Goal: Task Accomplishment & Management: Manage account settings

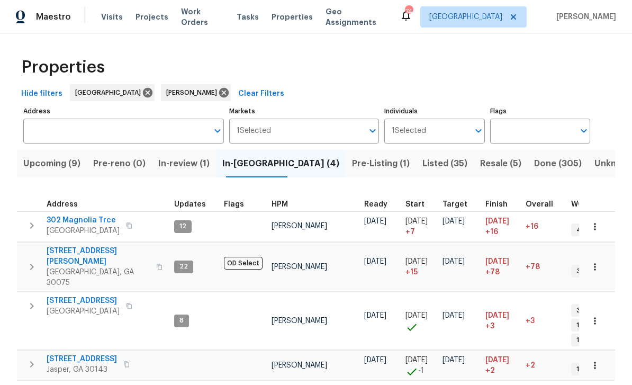
click at [422, 162] on span "Listed (35)" at bounding box center [444, 163] width 45 height 15
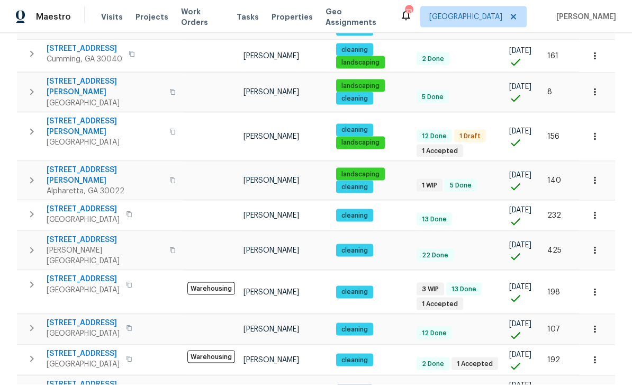
scroll to position [34, 0]
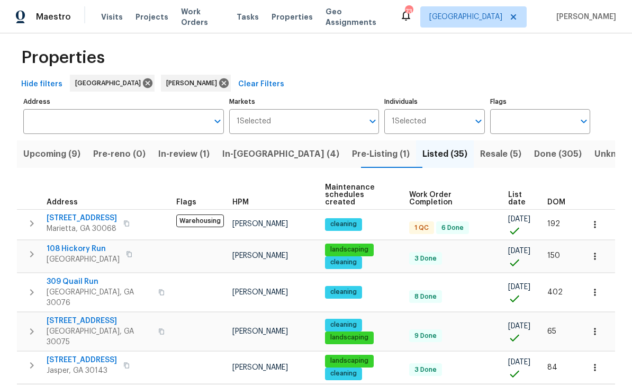
scroll to position [14, 0]
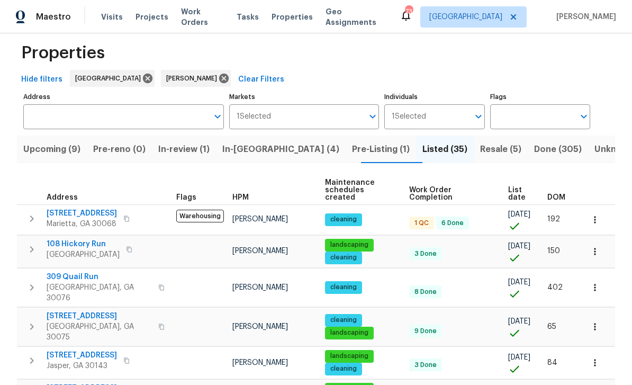
click at [61, 208] on span "4958 Meadow Ln" at bounding box center [82, 213] width 70 height 11
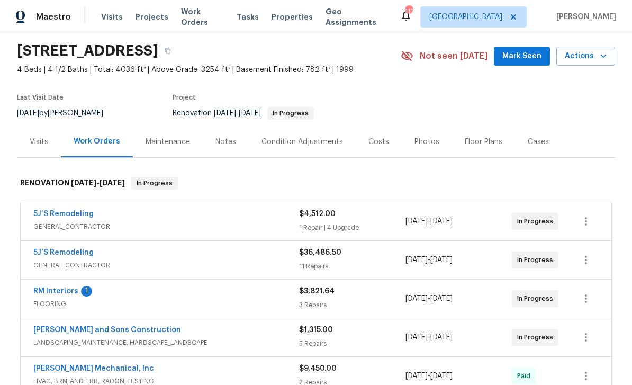
scroll to position [47, 0]
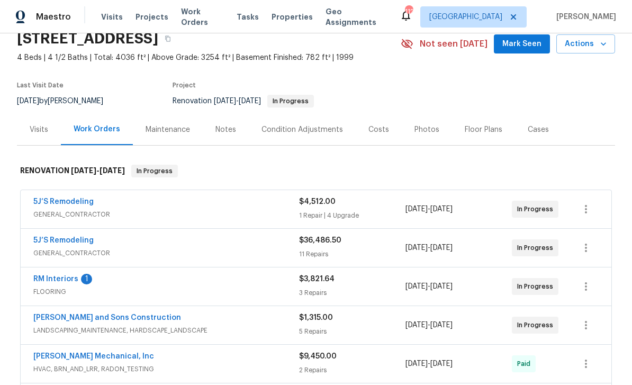
click at [48, 279] on link "RM Interiors" at bounding box center [55, 278] width 45 height 7
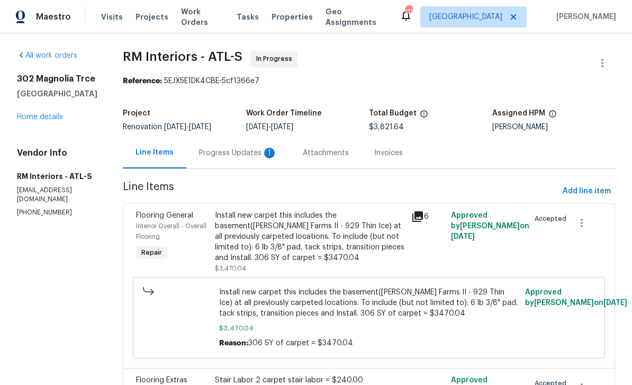
click at [213, 151] on div "Progress Updates 1" at bounding box center [238, 153] width 78 height 11
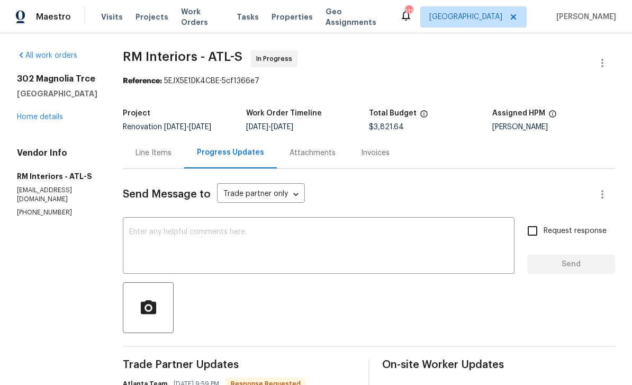
click at [27, 121] on link "Home details" at bounding box center [40, 116] width 46 height 7
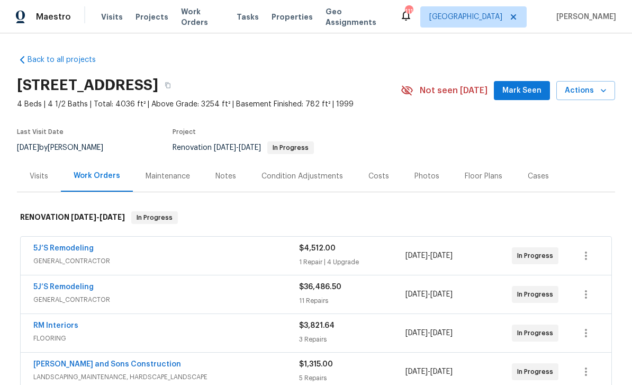
click at [54, 284] on link "5J’S Remodeling" at bounding box center [63, 286] width 60 height 7
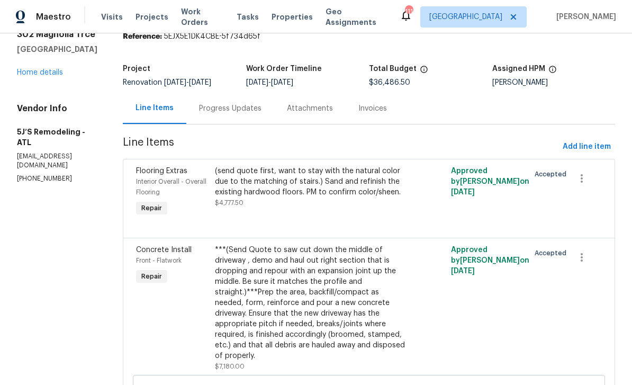
scroll to position [31, 0]
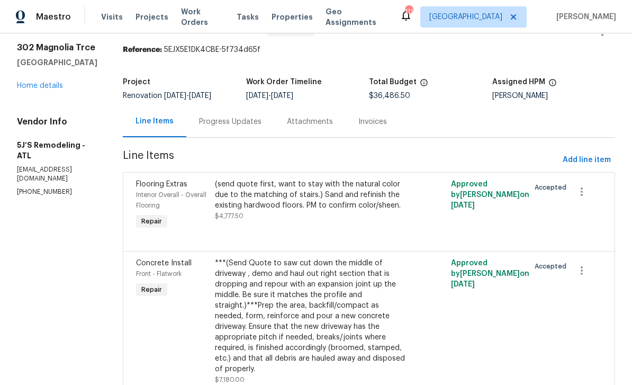
click at [228, 117] on div "Progress Updates" at bounding box center [230, 121] width 62 height 11
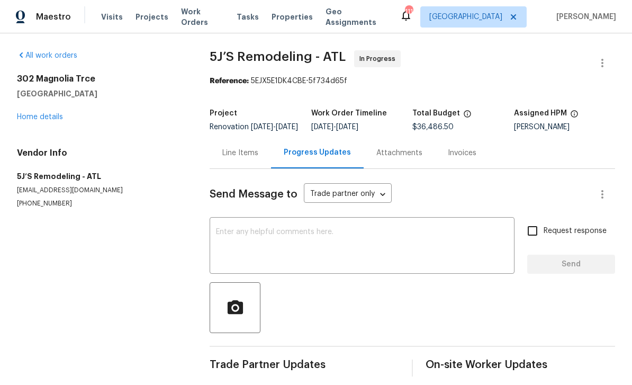
click at [31, 113] on link "Home details" at bounding box center [40, 116] width 46 height 7
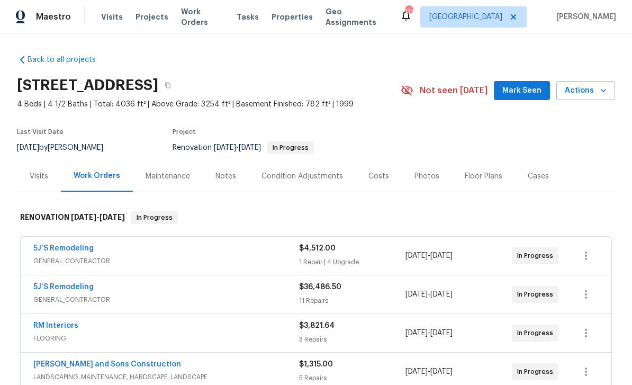
click at [55, 322] on link "RM Interiors" at bounding box center [55, 325] width 45 height 7
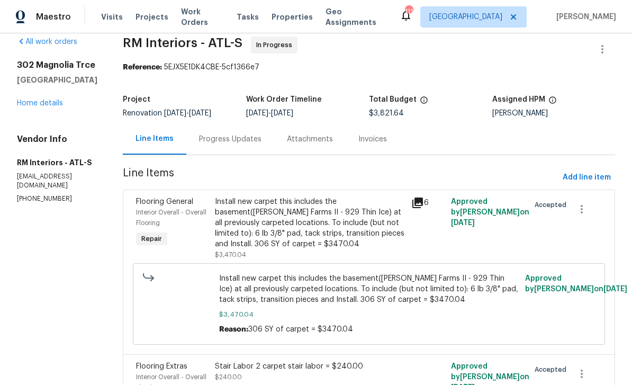
scroll to position [9, 0]
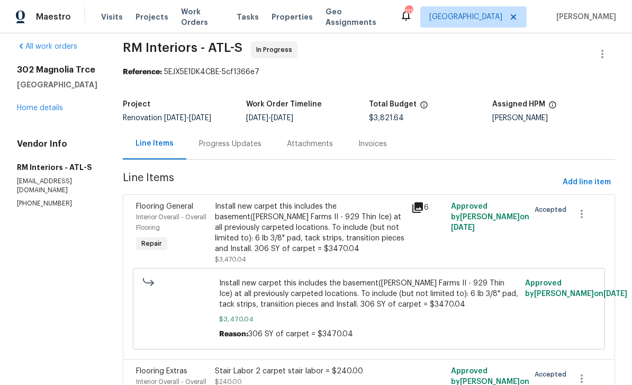
click at [218, 144] on div "Progress Updates" at bounding box center [230, 144] width 62 height 11
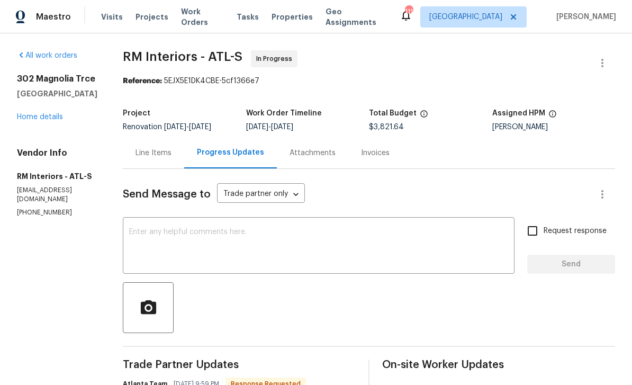
click at [156, 238] on textarea at bounding box center [318, 246] width 379 height 37
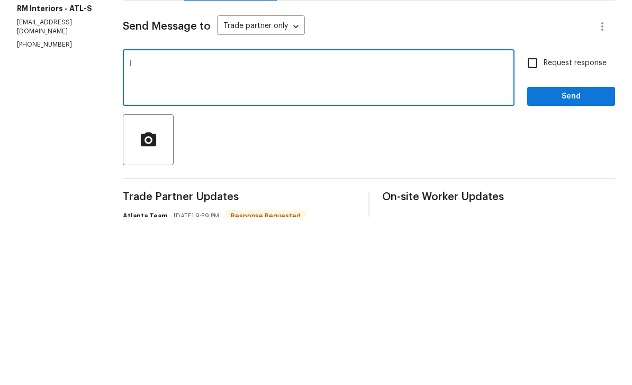
type textarea "I"
type textarea "Put us on schedule for next Wednesday, thank you ."
click at [531, 220] on input "Request response" at bounding box center [532, 231] width 22 height 22
checkbox input "true"
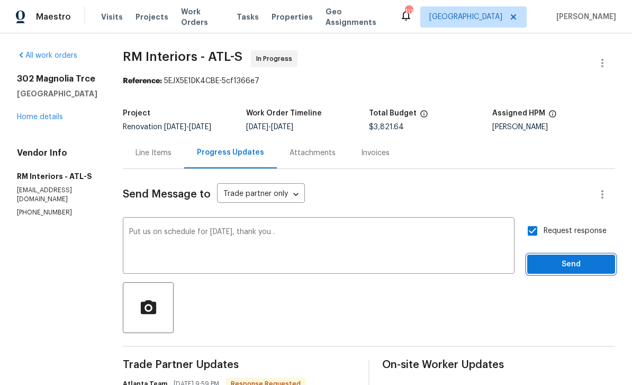
click at [563, 258] on span "Send" at bounding box center [571, 264] width 71 height 13
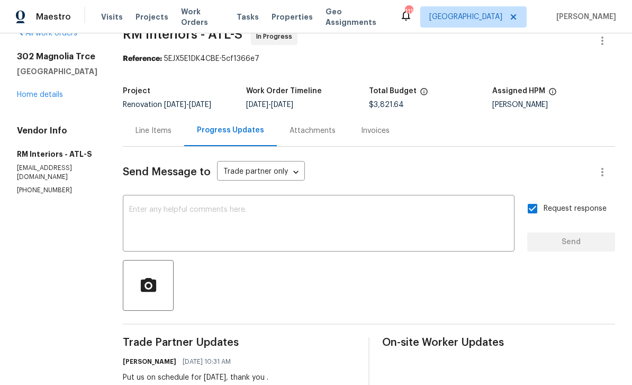
scroll to position [24, 0]
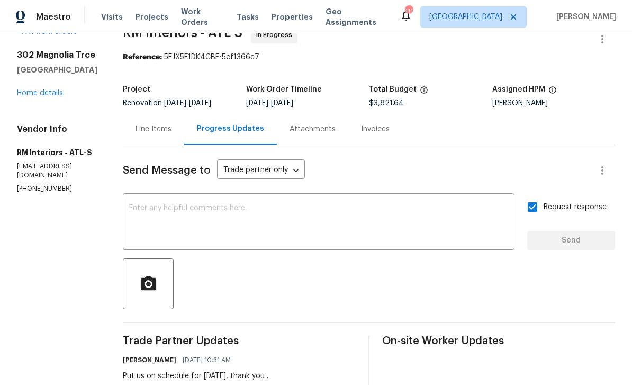
click at [135, 205] on textarea at bounding box center [318, 222] width 379 height 37
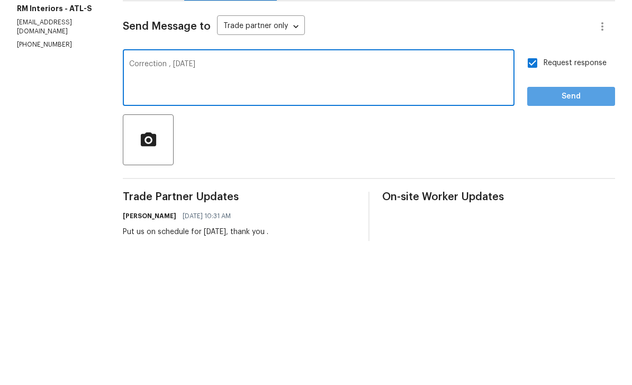
type textarea "Correction , Monday"
click at [561, 231] on button "Send" at bounding box center [571, 241] width 88 height 20
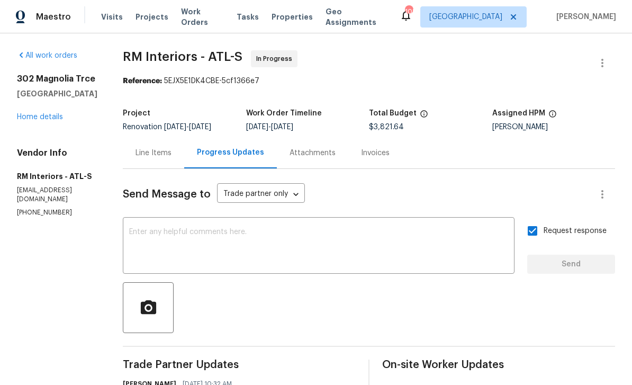
scroll to position [0, 0]
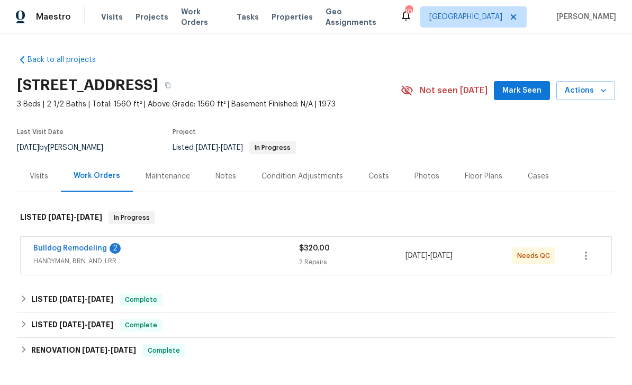
click at [54, 248] on link "Bulldog Remodeling" at bounding box center [70, 248] width 74 height 7
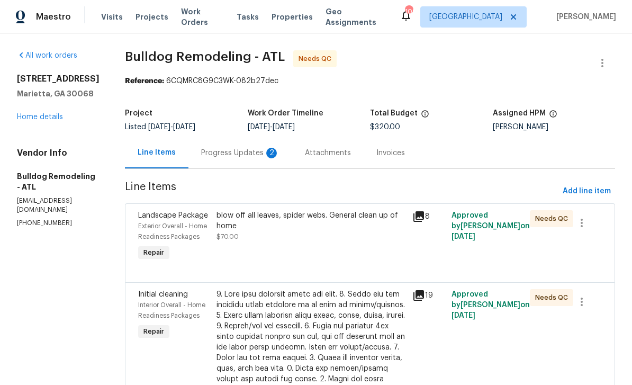
click at [221, 150] on div "Progress Updates 2" at bounding box center [240, 153] width 78 height 11
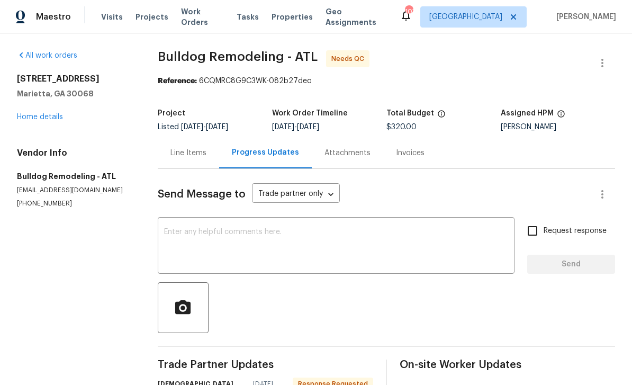
click at [190, 150] on div "Line Items" at bounding box center [188, 153] width 36 height 11
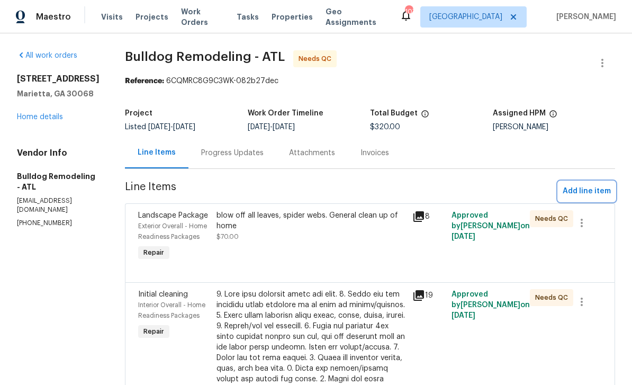
click at [588, 188] on span "Add line item" at bounding box center [587, 191] width 48 height 13
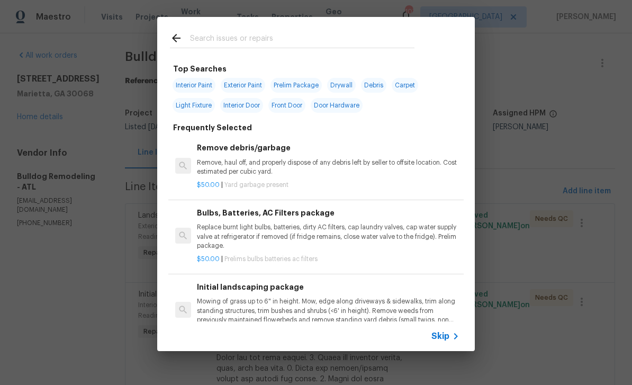
click at [204, 36] on input "text" at bounding box center [302, 40] width 224 height 16
click at [217, 143] on h6 "Remove debris/garbage" at bounding box center [328, 148] width 263 height 12
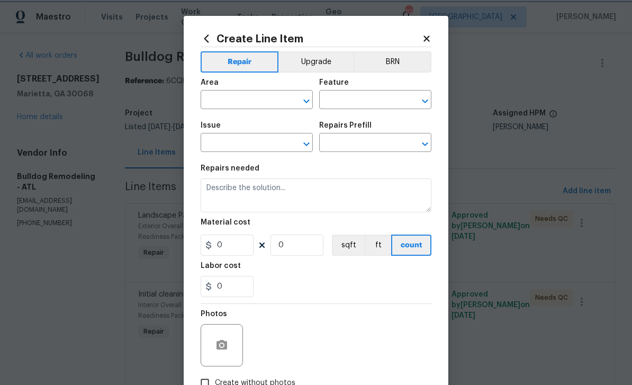
type input "Debris/garbage on site"
type input "Remove debris/garbage $50.00"
type textarea "Remove, haul off, and properly dispose of any debris left by seller to offsite …"
type input "50"
type input "1"
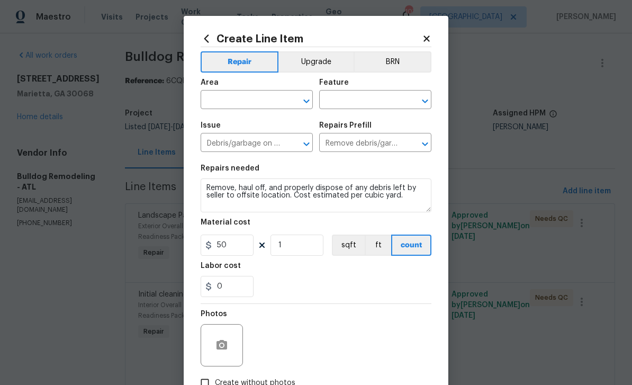
click at [231, 102] on input "text" at bounding box center [242, 101] width 83 height 16
click at [211, 120] on li "Back" at bounding box center [257, 124] width 112 height 17
type input "Back"
click at [380, 98] on input "text" at bounding box center [360, 101] width 83 height 16
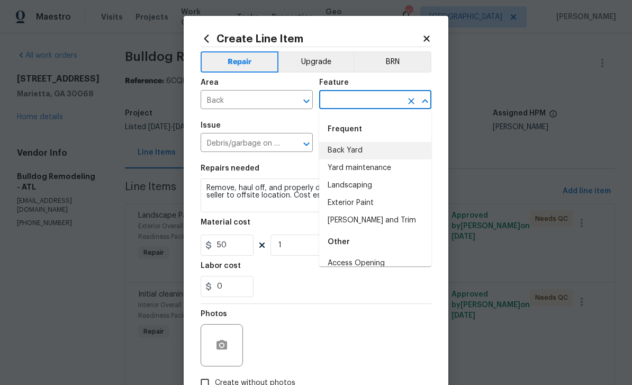
click at [353, 147] on li "Back Yard" at bounding box center [375, 150] width 112 height 17
type input "Back Yard"
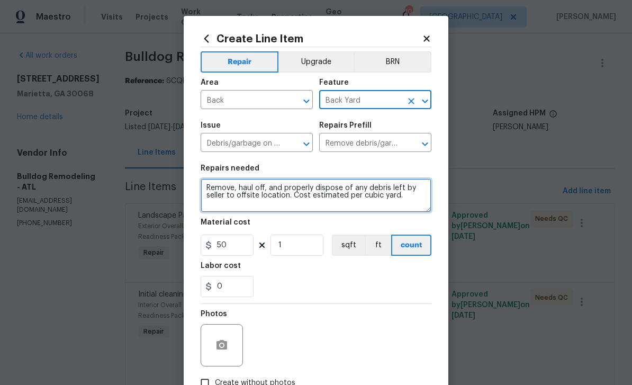
click at [244, 186] on textarea "Remove, haul off, and properly dispose of any debris left by seller to offsite …" at bounding box center [316, 195] width 231 height 34
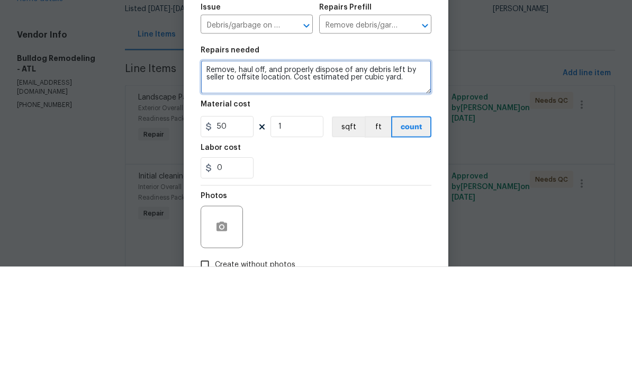
click at [276, 178] on textarea "Remove, haul off, and properly dispose of any debris left by seller to offsite …" at bounding box center [316, 195] width 231 height 34
click at [210, 178] on textarea "Remove, haul off, and properly dispose of any debris left by seller to offsite …" at bounding box center [316, 195] width 231 height 34
click at [245, 178] on textarea "Remove, haul off, and properly dispose of any debris left by seller to offsite …" at bounding box center [316, 195] width 231 height 34
type textarea "Remove weeds. Spray for weed control and add pinstraw."
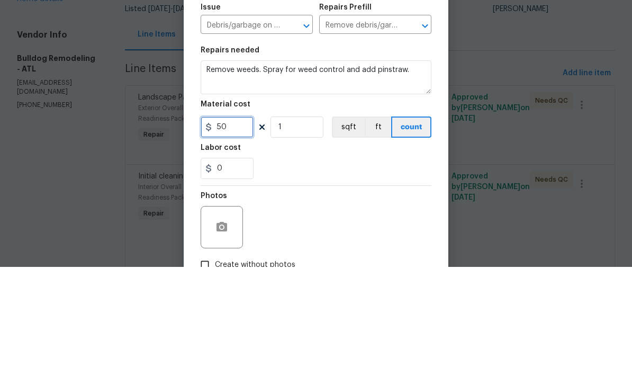
click at [232, 235] on input "50" at bounding box center [227, 245] width 53 height 21
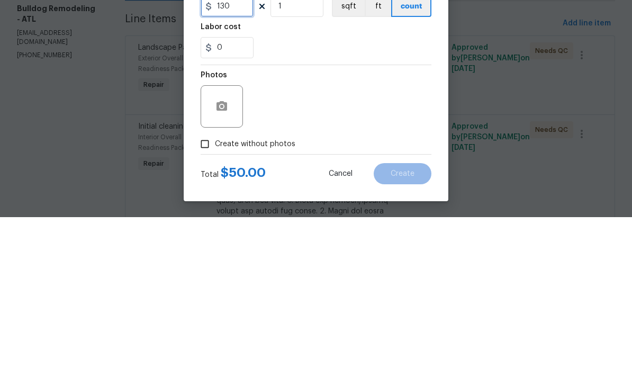
scroll to position [73, 0]
type input "130"
click at [205, 302] on input "Create without photos" at bounding box center [205, 312] width 20 height 20
checkbox input "true"
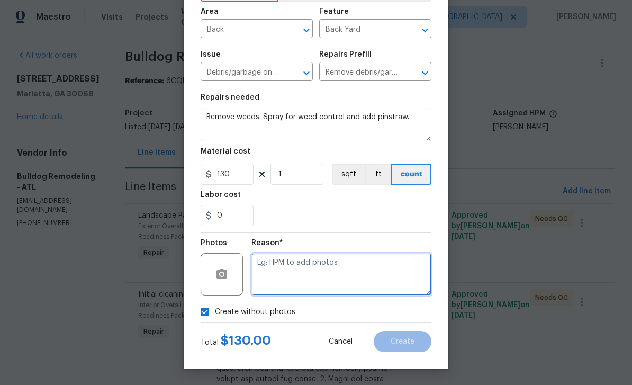
click at [377, 260] on textarea at bounding box center [341, 274] width 180 height 42
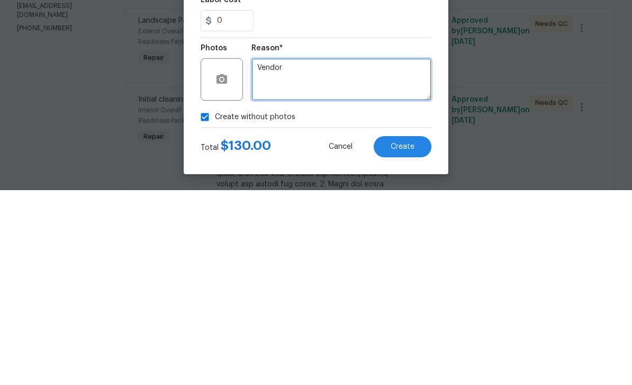
type textarea "Vendor"
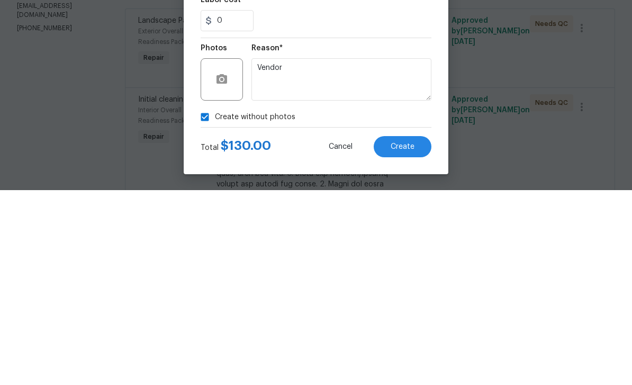
click at [404, 338] on span "Create" at bounding box center [403, 342] width 24 height 8
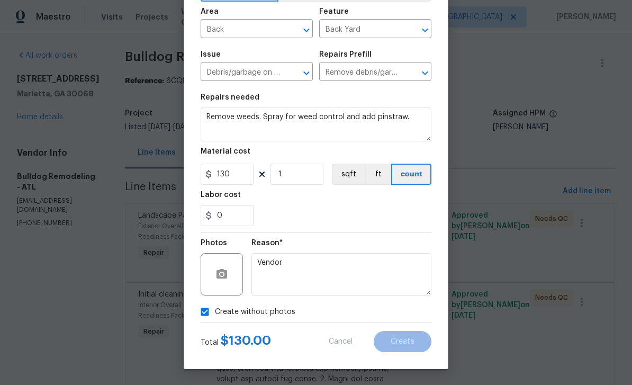
scroll to position [0, 0]
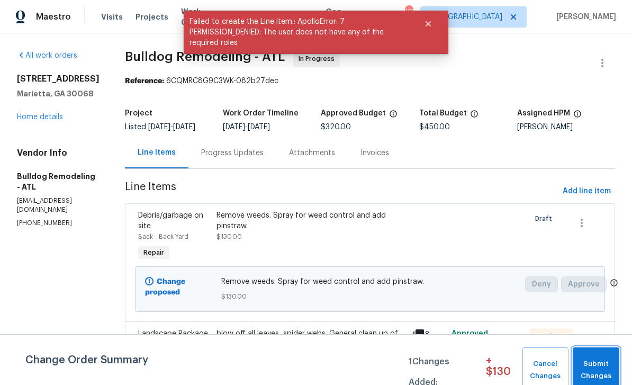
click at [599, 361] on span "Submit Changes" at bounding box center [596, 370] width 36 height 24
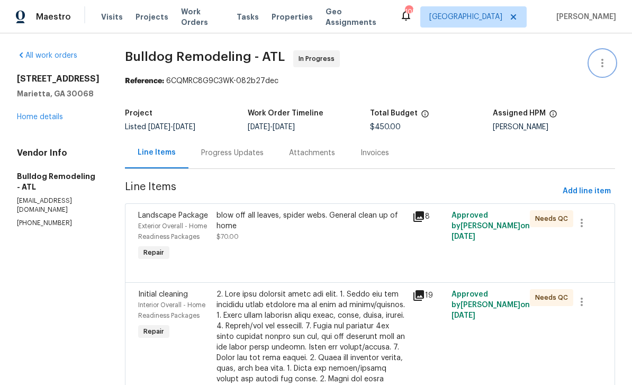
click at [602, 58] on icon "button" at bounding box center [602, 63] width 13 height 13
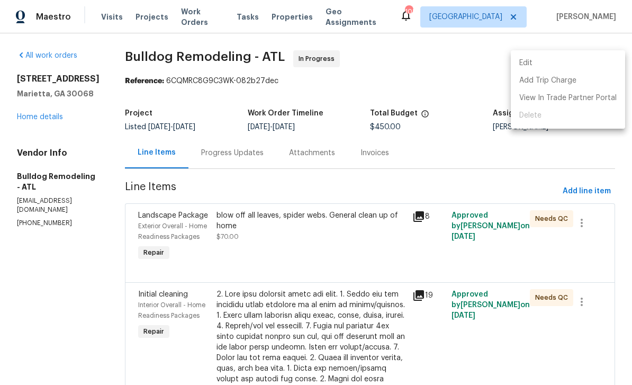
click at [565, 60] on li "Edit" at bounding box center [568, 63] width 114 height 17
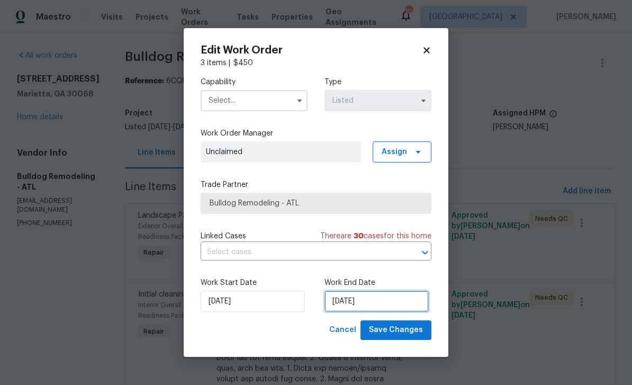
click at [390, 301] on input "[DATE]" at bounding box center [377, 301] width 104 height 21
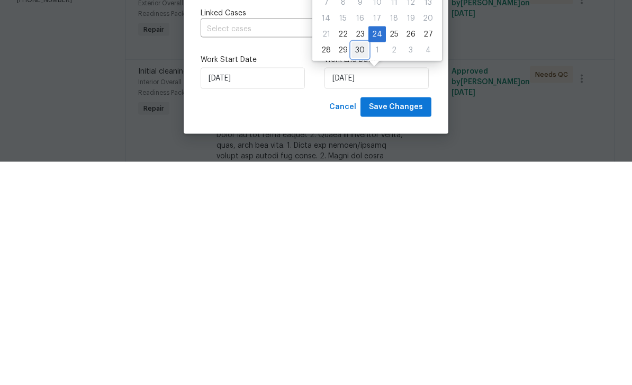
click at [363, 266] on div "30" at bounding box center [360, 273] width 17 height 15
type input "9/30/2025"
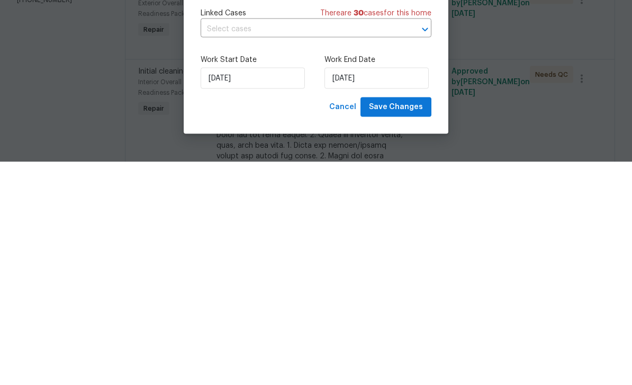
scroll to position [34, 0]
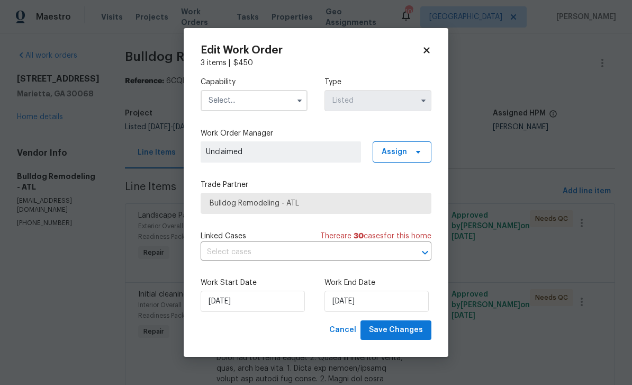
click at [281, 100] on input "text" at bounding box center [254, 100] width 107 height 21
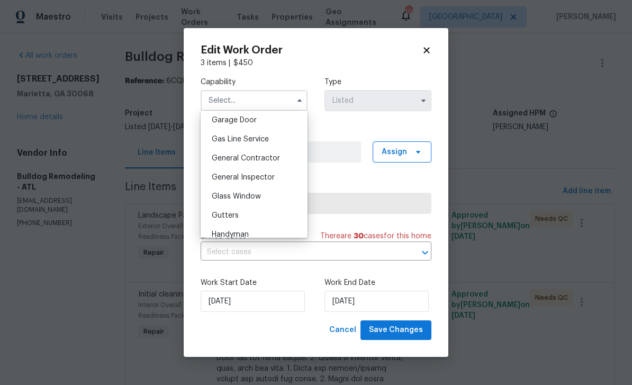
scroll to position [470, 0]
click at [278, 155] on span "General Contractor" at bounding box center [246, 158] width 68 height 7
type input "General Contractor"
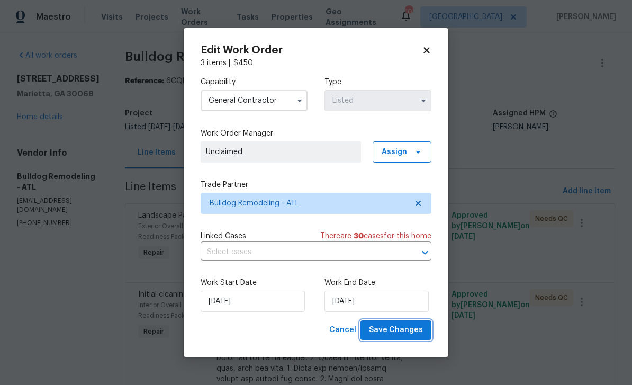
click at [408, 327] on span "Save Changes" at bounding box center [396, 329] width 54 height 13
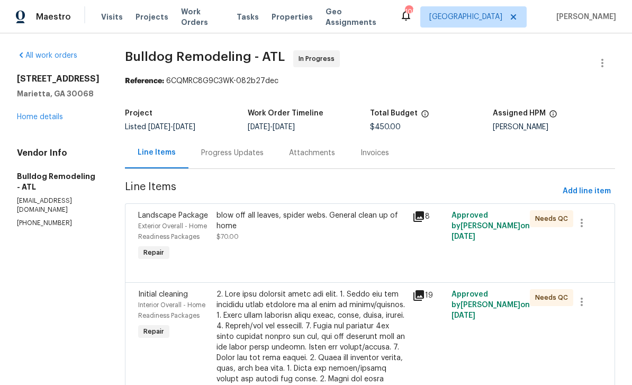
scroll to position [0, 0]
click at [37, 119] on link "Home details" at bounding box center [40, 116] width 46 height 7
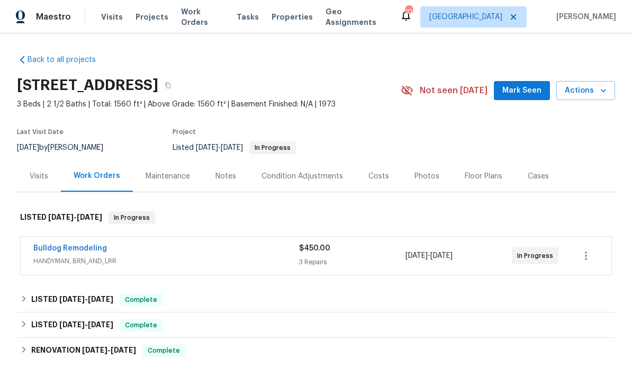
click at [520, 84] on span "Mark Seen" at bounding box center [521, 90] width 39 height 13
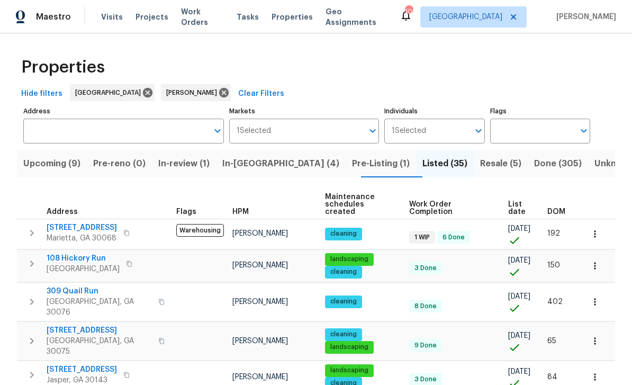
click at [54, 167] on span "Upcoming (9)" at bounding box center [51, 163] width 57 height 15
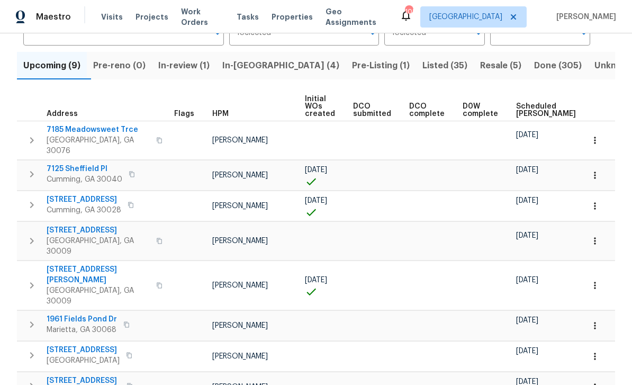
scroll to position [84, 0]
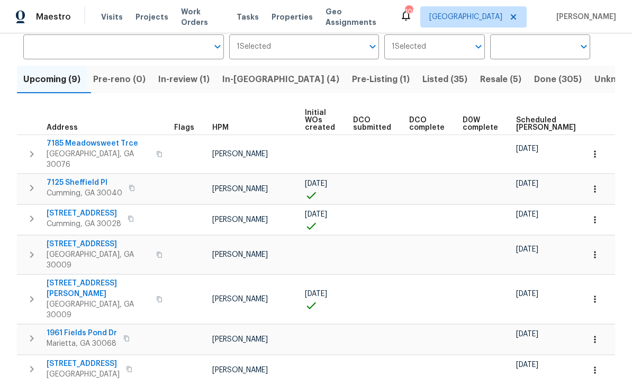
click at [520, 118] on span "Scheduled [PERSON_NAME]" at bounding box center [546, 123] width 60 height 15
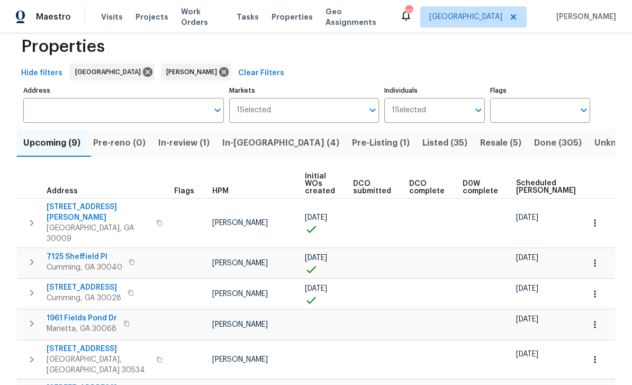
scroll to position [55, 0]
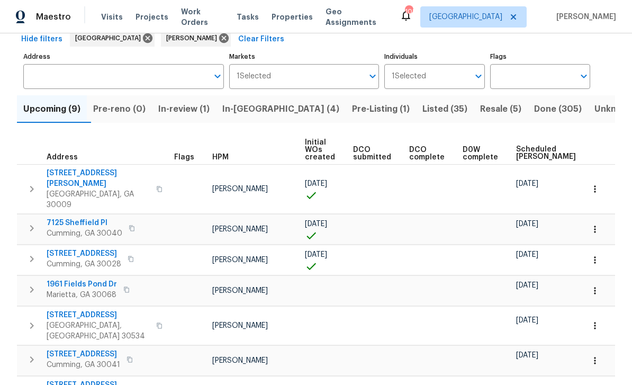
click at [596, 184] on icon "button" at bounding box center [595, 189] width 11 height 11
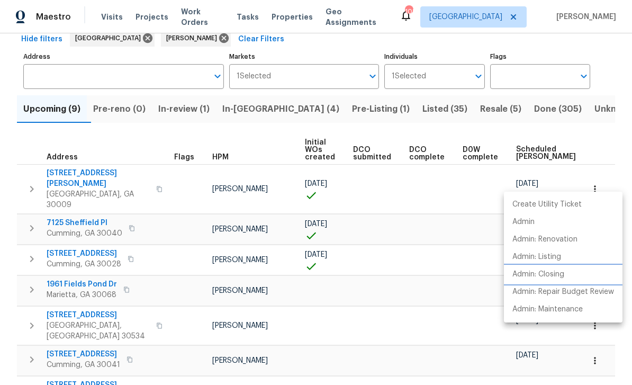
click at [553, 278] on p "Admin: Closing" at bounding box center [538, 274] width 52 height 11
click at [34, 149] on div at bounding box center [316, 192] width 632 height 385
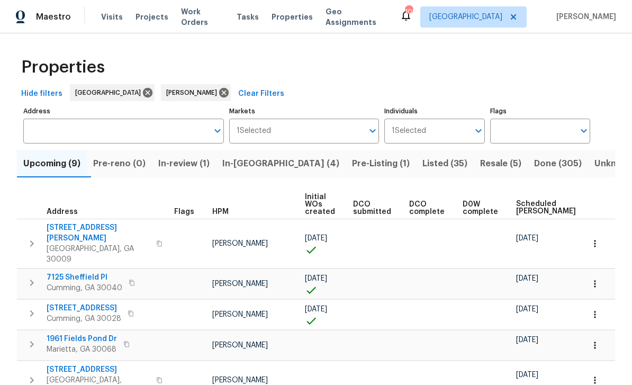
scroll to position [0, 0]
click at [480, 156] on span "Resale (5)" at bounding box center [500, 163] width 41 height 15
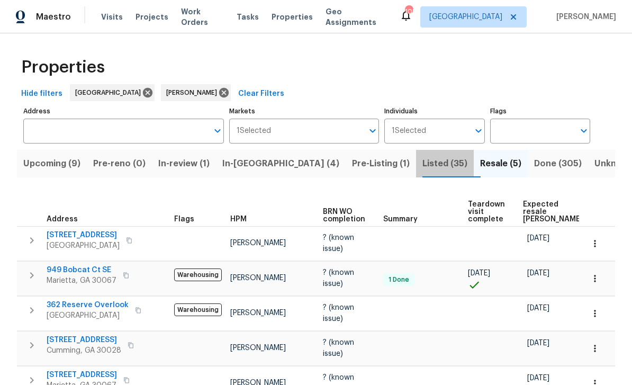
click at [422, 165] on span "Listed (35)" at bounding box center [444, 163] width 45 height 15
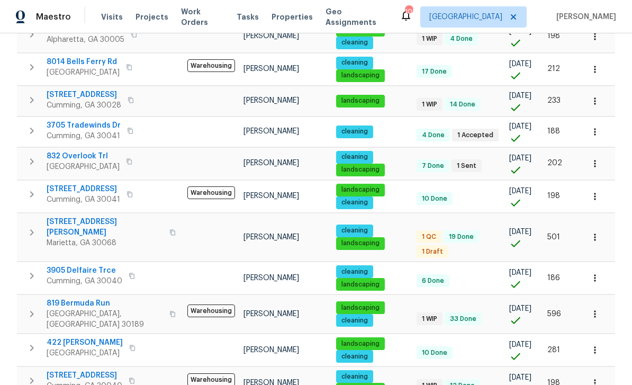
scroll to position [230, 0]
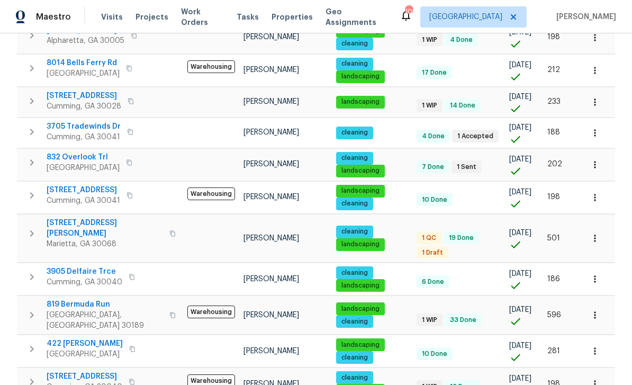
click at [74, 121] on span "3705 Tradewinds Dr" at bounding box center [84, 126] width 74 height 11
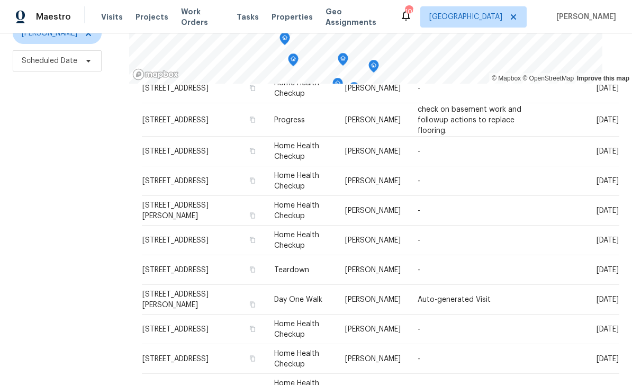
scroll to position [156, 0]
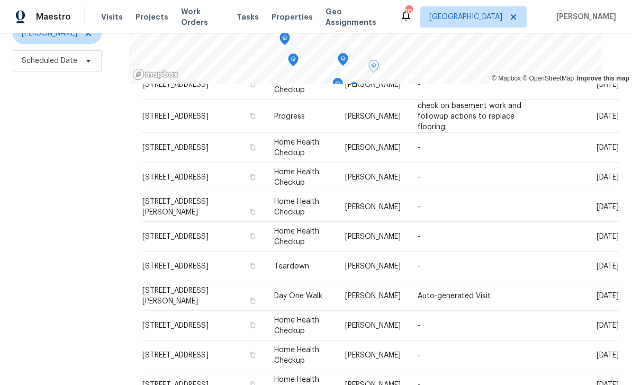
click at [0, 0] on icon at bounding box center [0, 0] width 0 height 0
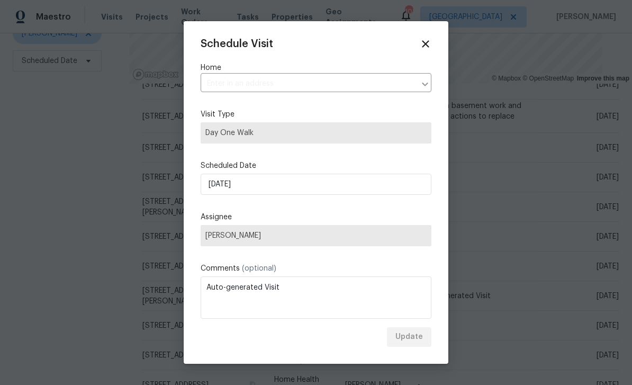
type input "[STREET_ADDRESS][PERSON_NAME]"
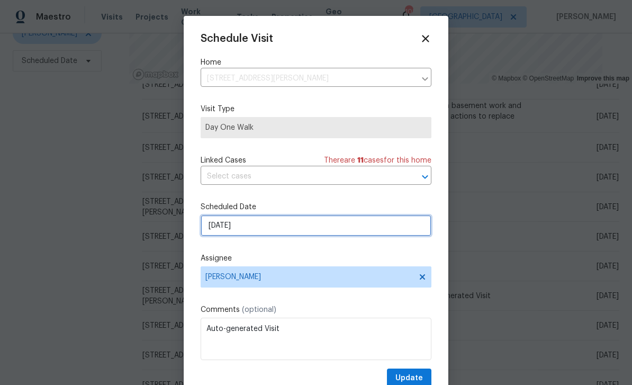
click at [245, 228] on input "[DATE]" at bounding box center [316, 225] width 231 height 21
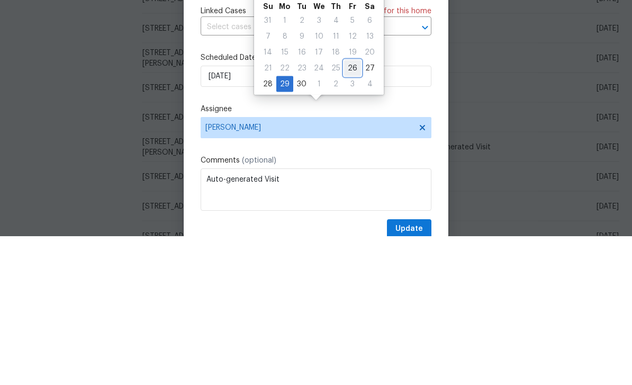
click at [347, 210] on div "26" at bounding box center [352, 217] width 17 height 15
type input "[DATE]"
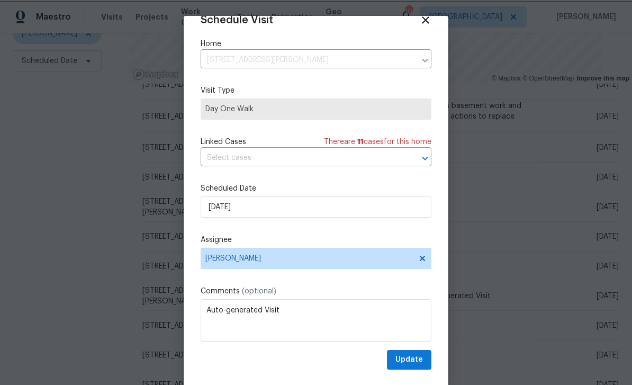
scroll to position [21, 0]
click at [419, 357] on span "Update" at bounding box center [409, 359] width 28 height 13
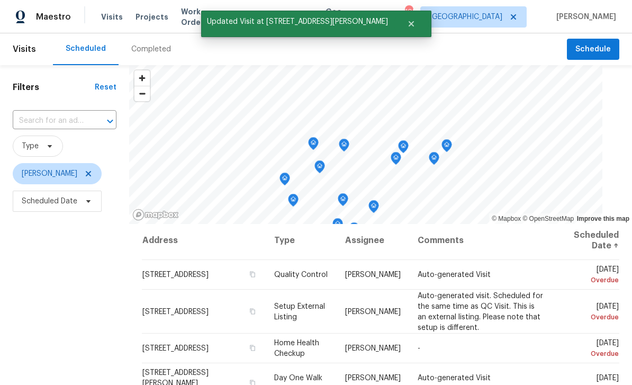
scroll to position [42, 0]
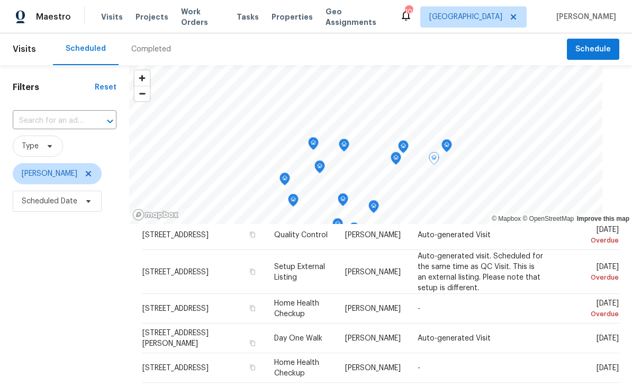
click at [0, 0] on icon at bounding box center [0, 0] width 0 height 0
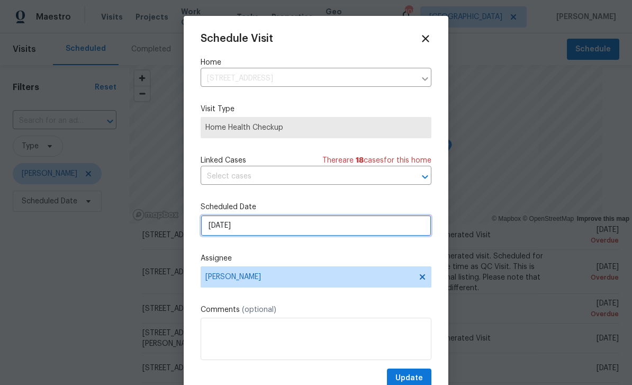
click at [395, 225] on input "9/25/2025" at bounding box center [316, 225] width 231 height 21
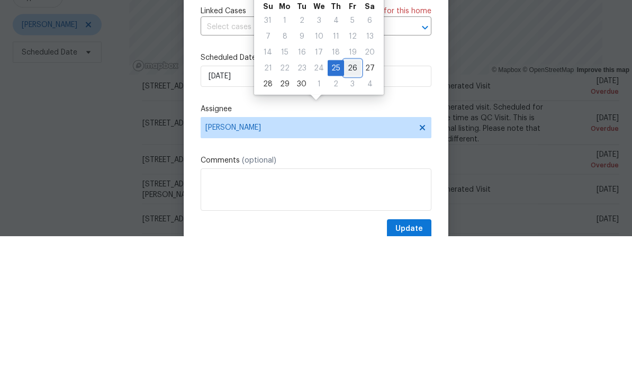
click at [352, 210] on div "26" at bounding box center [352, 217] width 17 height 15
type input "[DATE]"
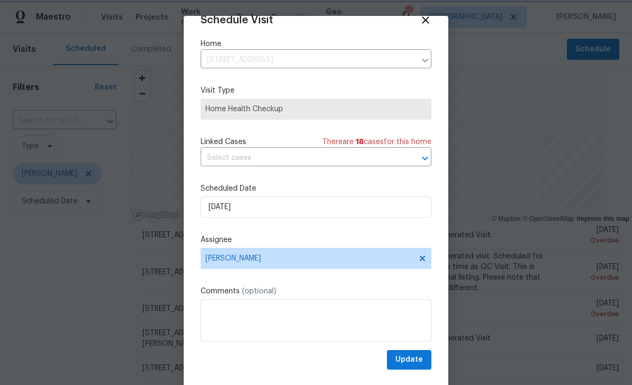
scroll to position [21, 0]
click at [416, 356] on span "Update" at bounding box center [409, 359] width 28 height 13
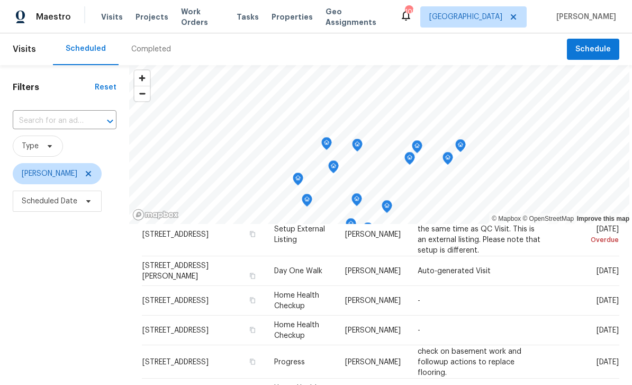
scroll to position [88, 0]
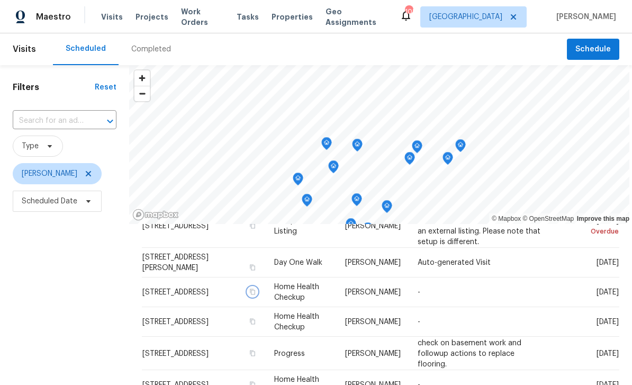
click at [255, 294] on icon "button" at bounding box center [252, 292] width 5 height 6
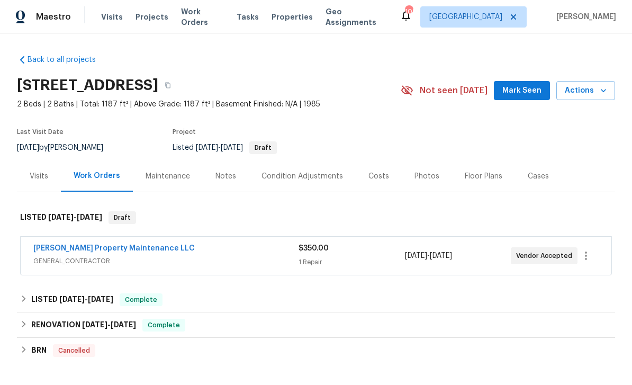
click at [521, 87] on span "Mark Seen" at bounding box center [521, 90] width 39 height 13
